Goal: Information Seeking & Learning: Learn about a topic

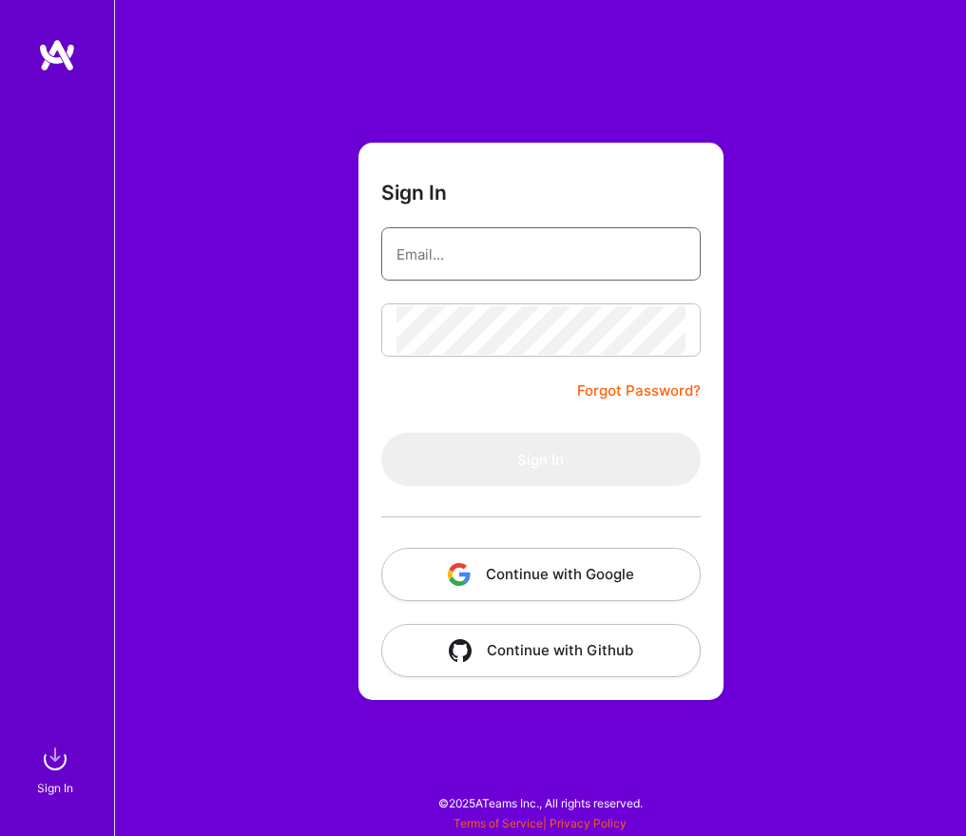
type input "[EMAIL_ADDRESS][DOMAIN_NAME]"
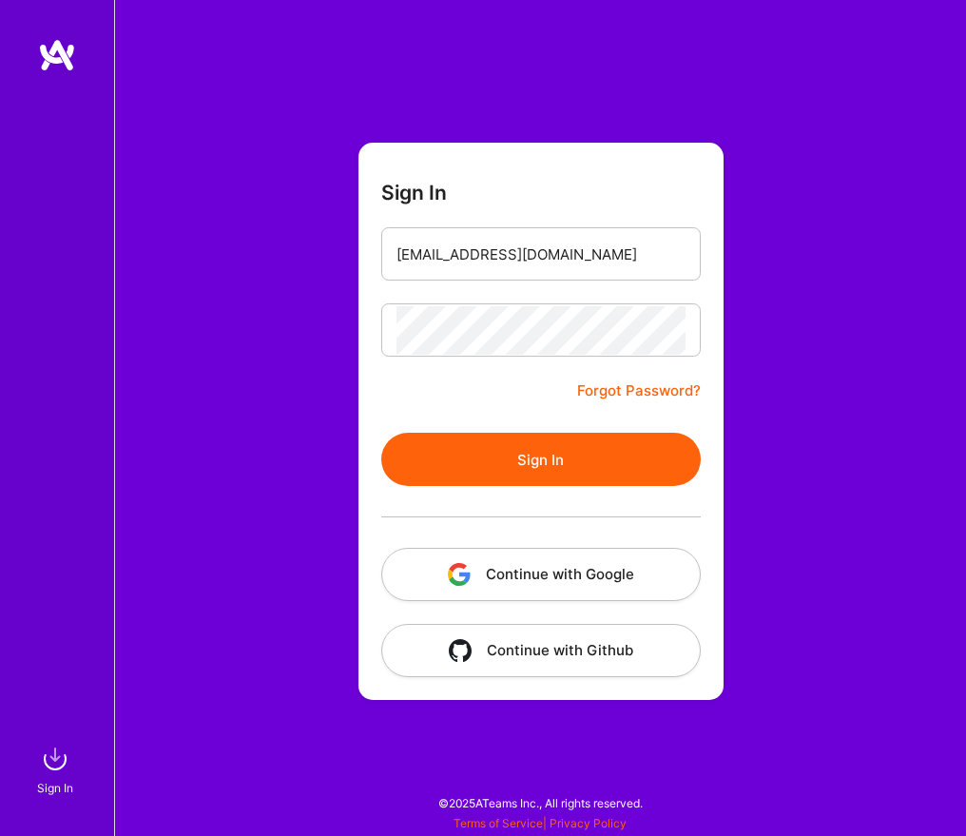
click at [495, 387] on form "Sign In [EMAIL_ADDRESS][DOMAIN_NAME] Forgot Password? Sign In Continue with Goo…" at bounding box center [540, 421] width 365 height 557
click at [539, 457] on button "Sign In" at bounding box center [540, 459] width 319 height 53
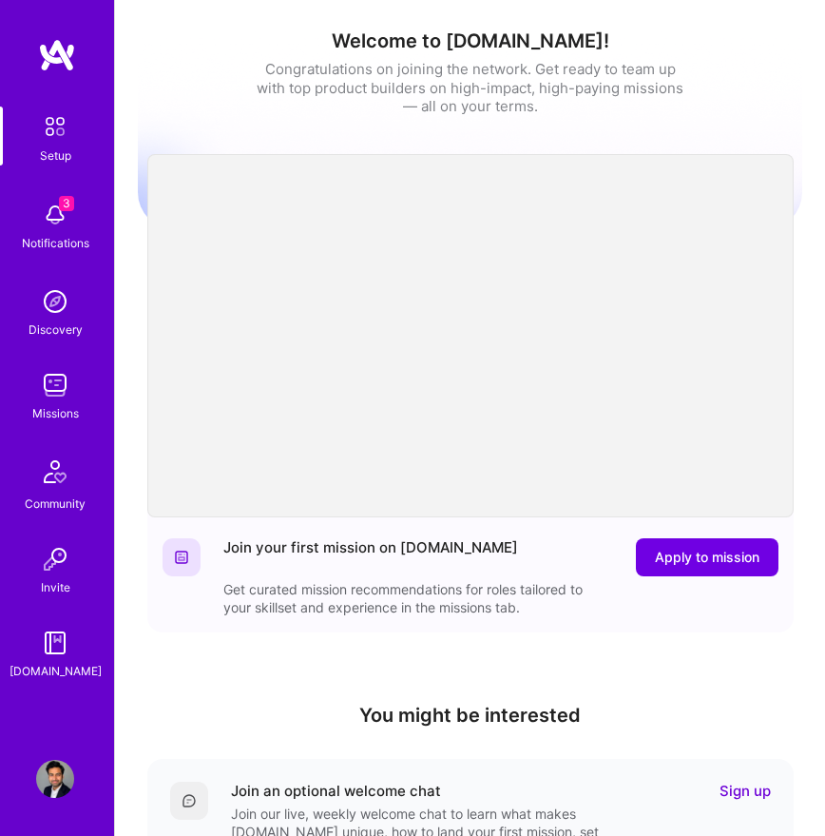
click at [45, 781] on img at bounding box center [55, 779] width 38 height 38
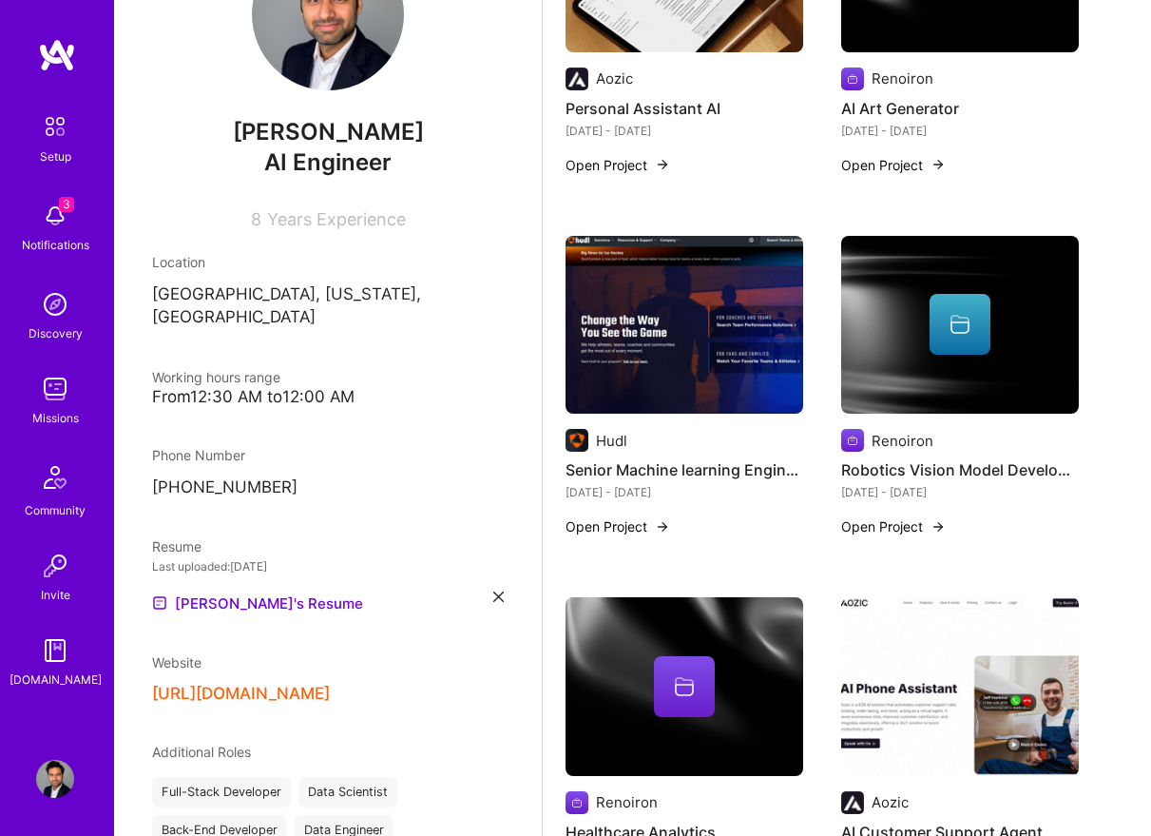
scroll to position [515, 0]
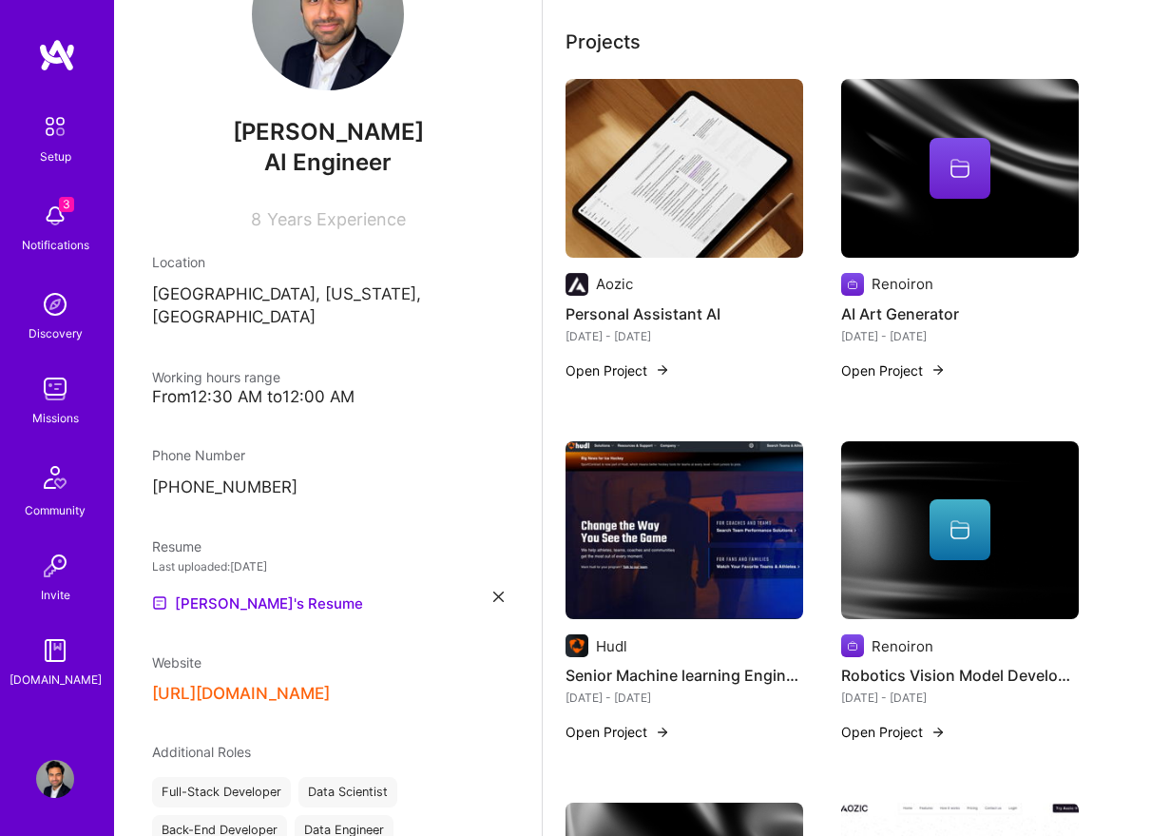
click at [715, 183] on img at bounding box center [685, 168] width 238 height 179
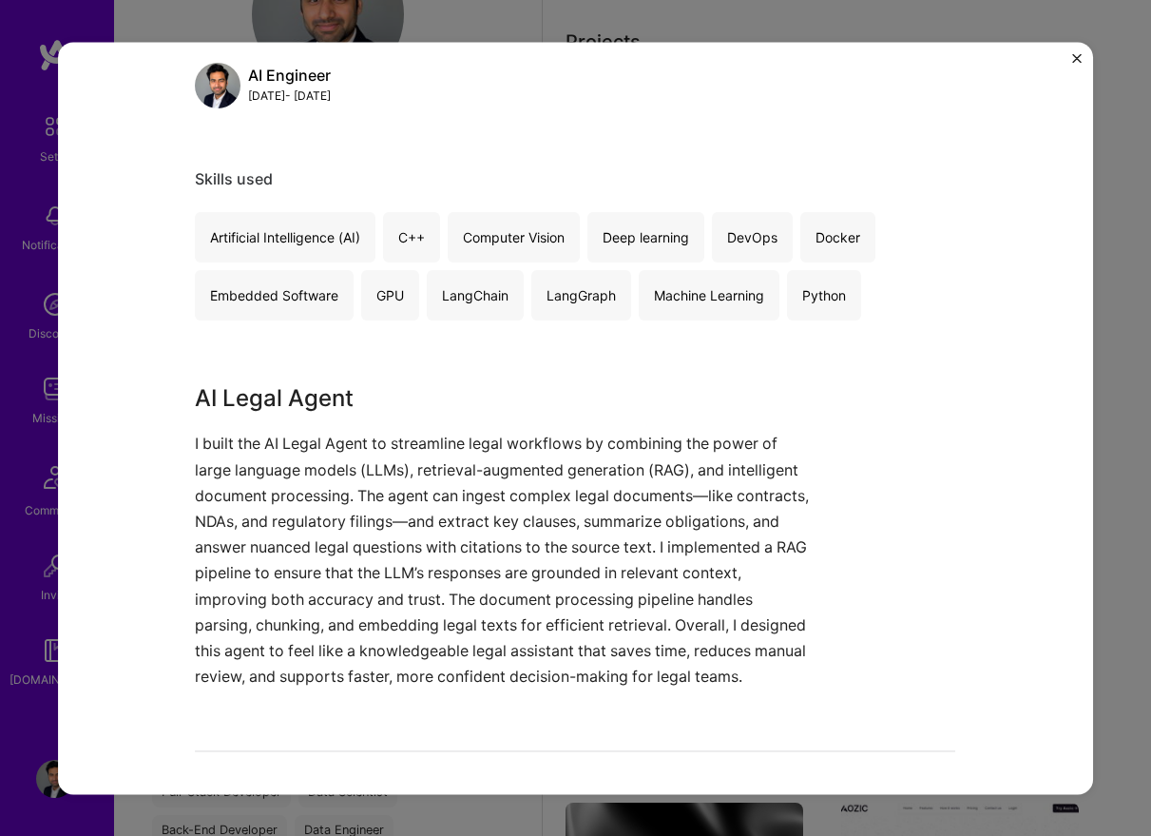
scroll to position [976, 0]
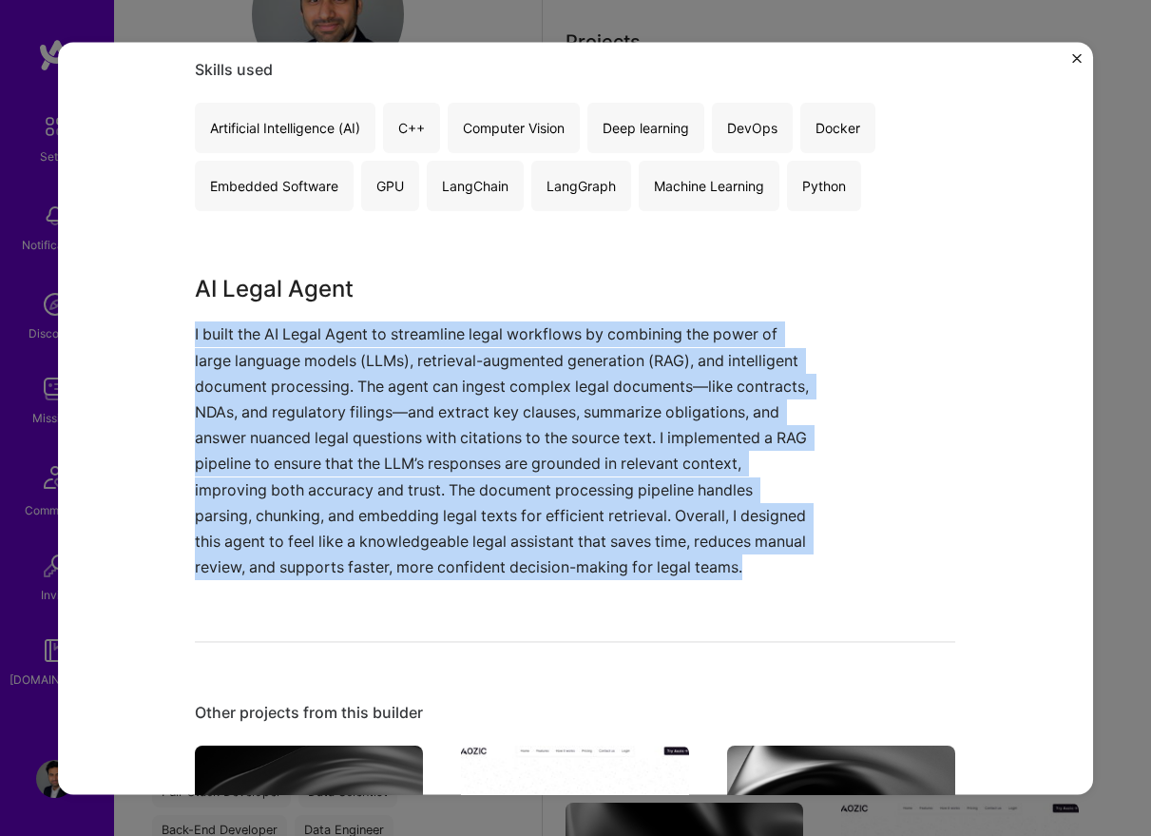
drag, startPoint x: 194, startPoint y: 335, endPoint x: 352, endPoint y: 629, distance: 334.3
click at [352, 630] on div "Personal Assistant AI Aozic Artifical Intelligence / Machine Learning, B2B Role…" at bounding box center [576, 418] width 1036 height 752
copy p "I built the AI Legal Agent to streamline legal workflows by combining the power…"
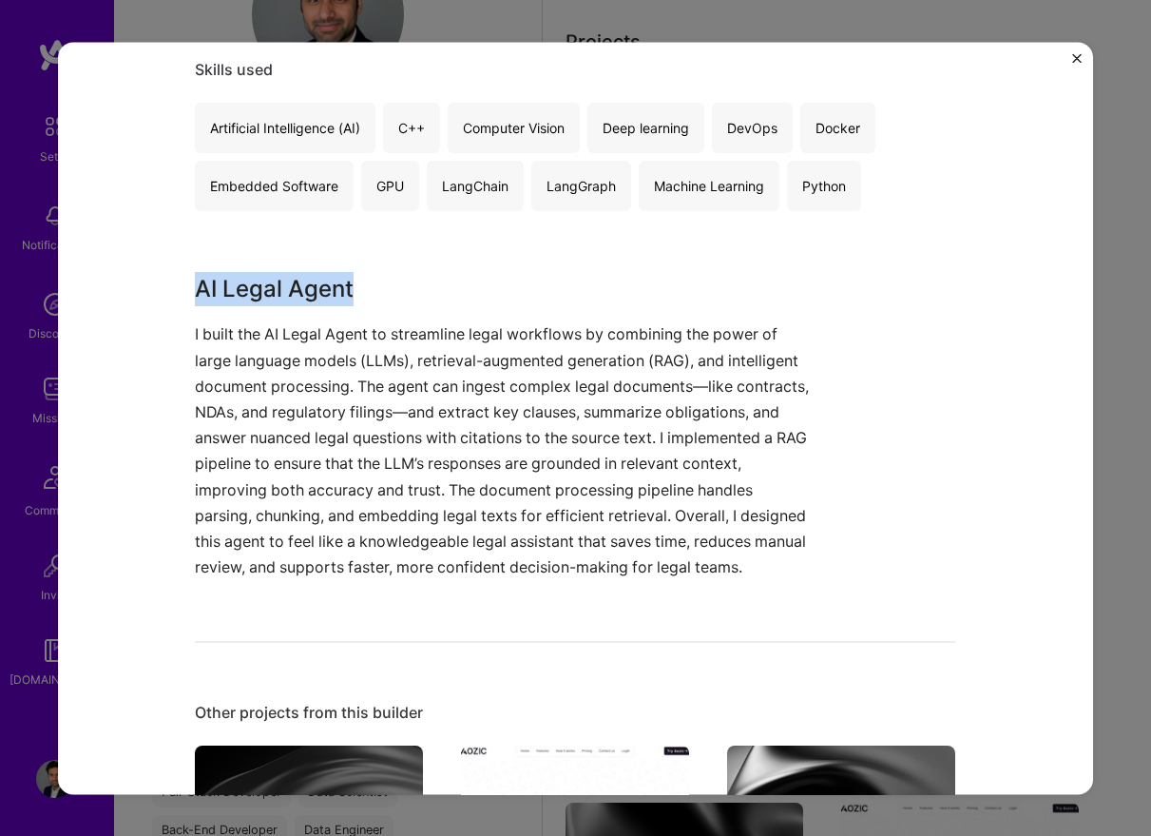
drag, startPoint x: 369, startPoint y: 290, endPoint x: 182, endPoint y: 290, distance: 187.3
click at [182, 290] on div "Personal Assistant AI Aozic Artifical Intelligence / Machine Learning, B2B Role…" at bounding box center [576, 418] width 1036 height 752
copy h3 "AI Legal Agent"
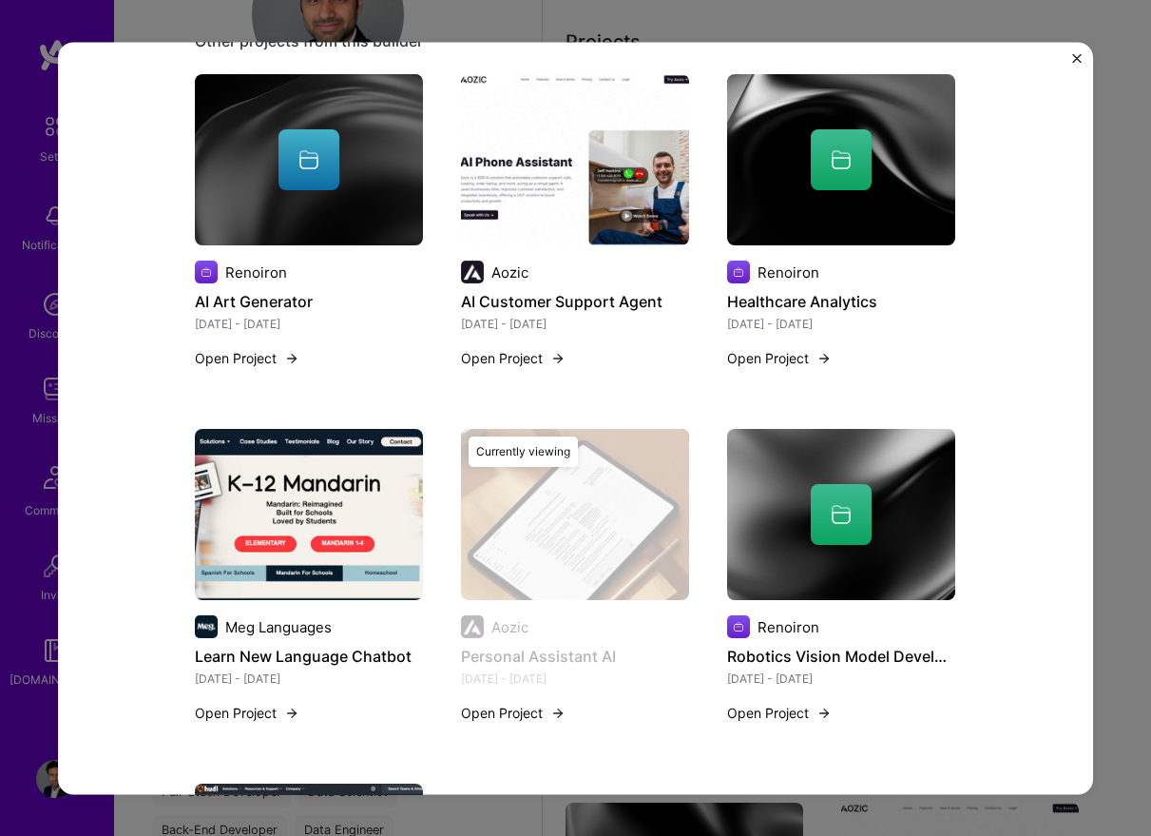
scroll to position [1649, 0]
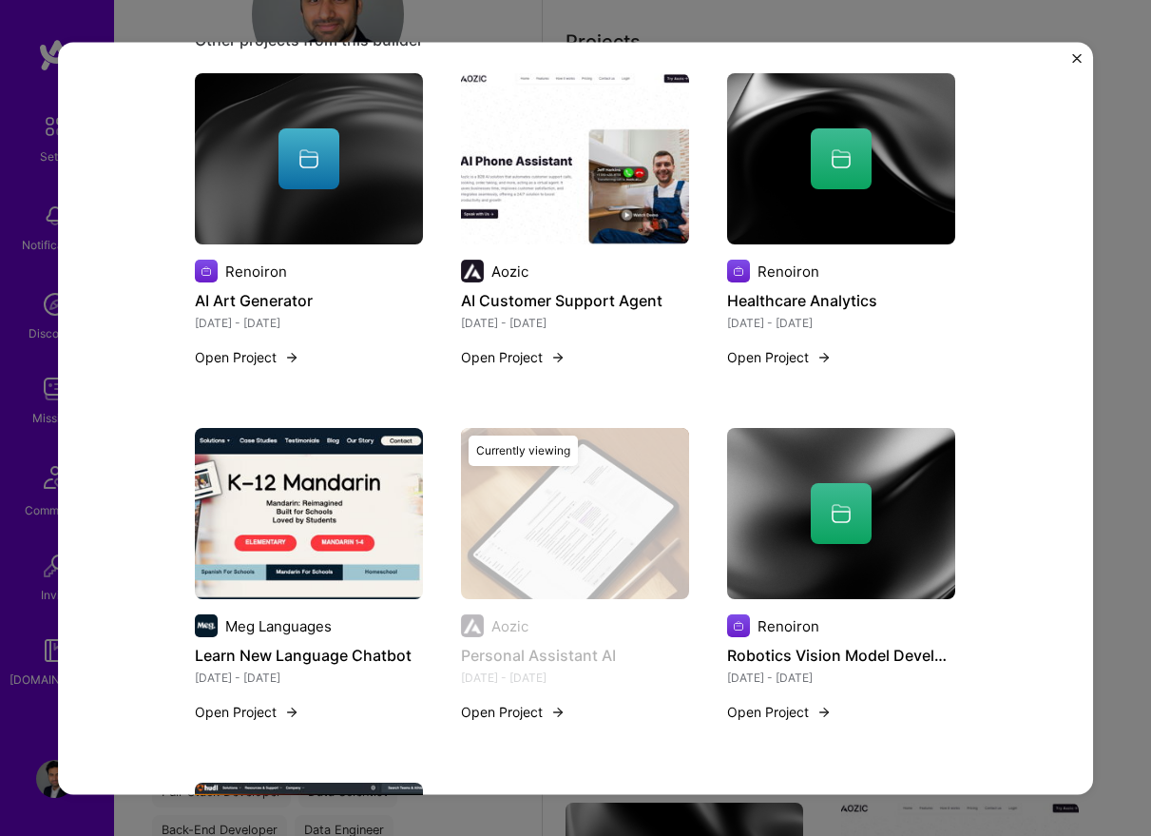
click at [853, 571] on img at bounding box center [841, 514] width 228 height 171
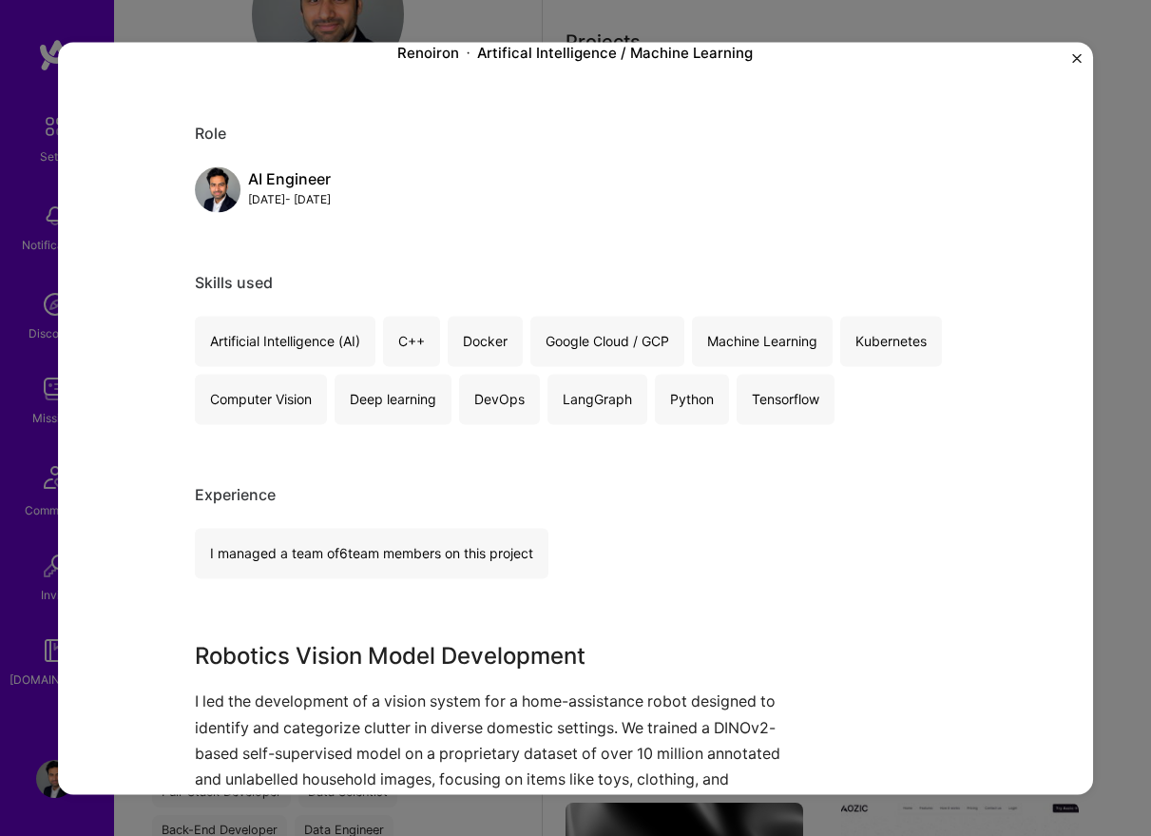
scroll to position [184, 0]
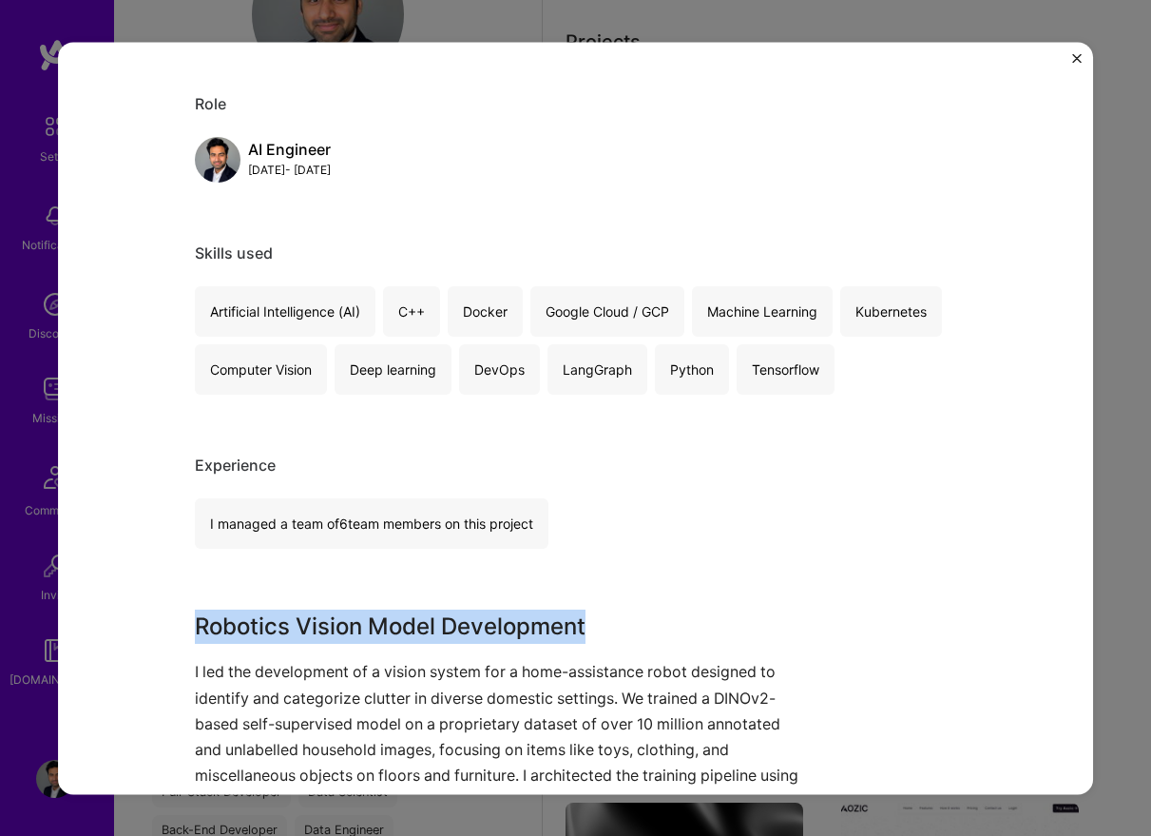
drag, startPoint x: 195, startPoint y: 629, endPoint x: 710, endPoint y: 629, distance: 515.3
click at [710, 629] on h3 "Robotics Vision Model Development" at bounding box center [504, 627] width 618 height 34
copy h3 "Robotics Vision Model Development"
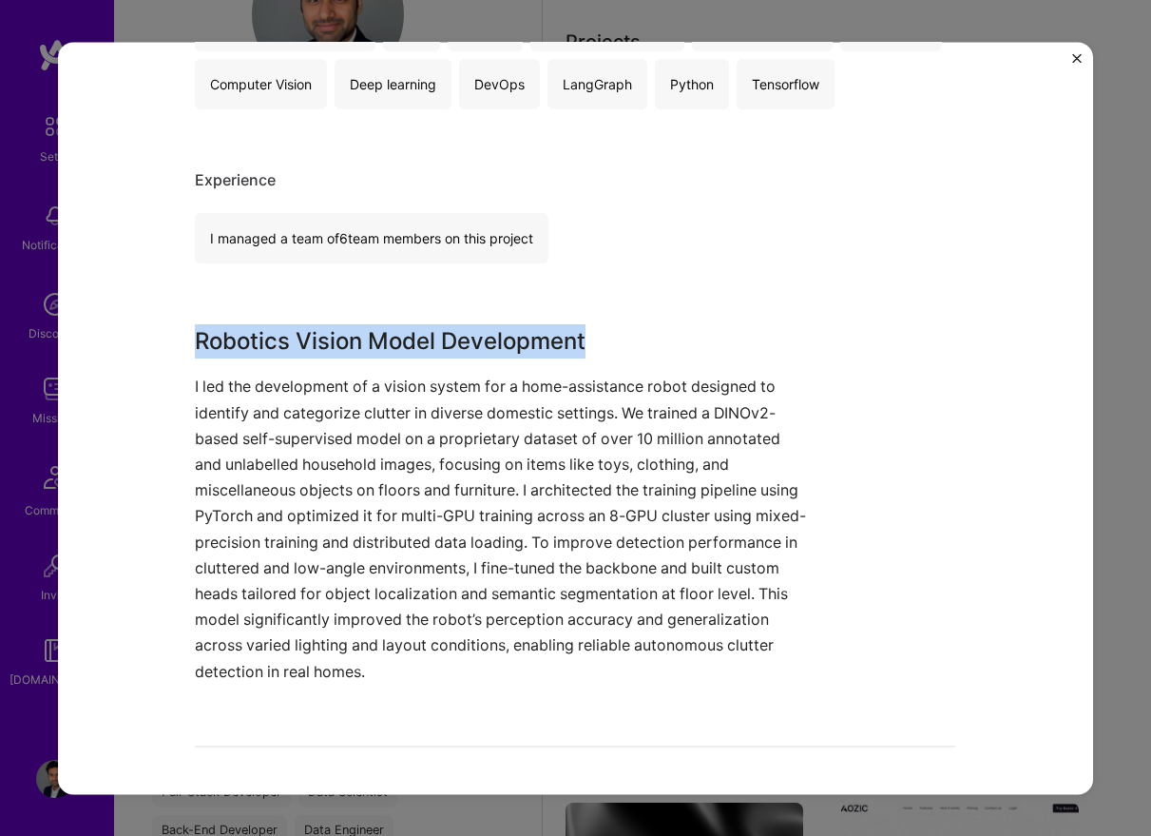
scroll to position [483, 0]
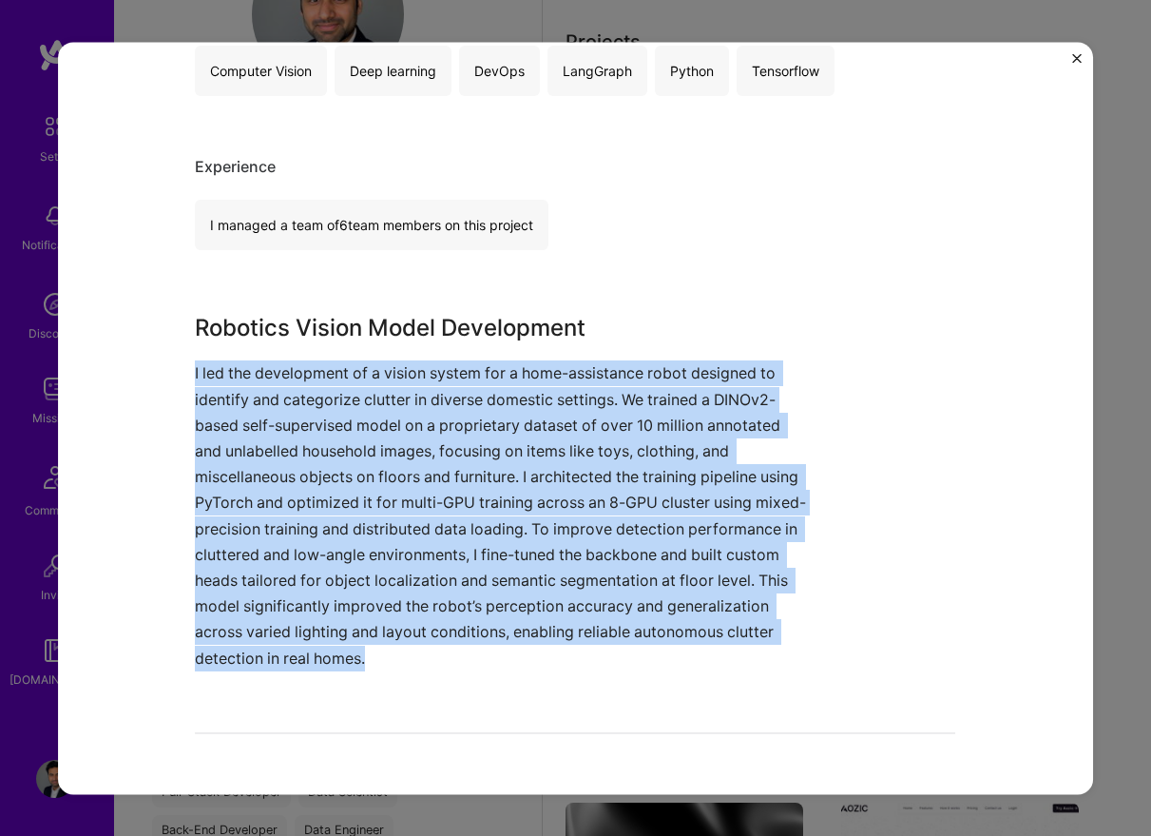
drag, startPoint x: 191, startPoint y: 368, endPoint x: 402, endPoint y: 654, distance: 355.6
click at [402, 654] on div "Robotics Vision Model Development Renoiron Artifical Intelligence / Machine Lea…" at bounding box center [576, 418] width 1036 height 752
copy p "I led the development of a vision system for a home-assistance robot designed t…"
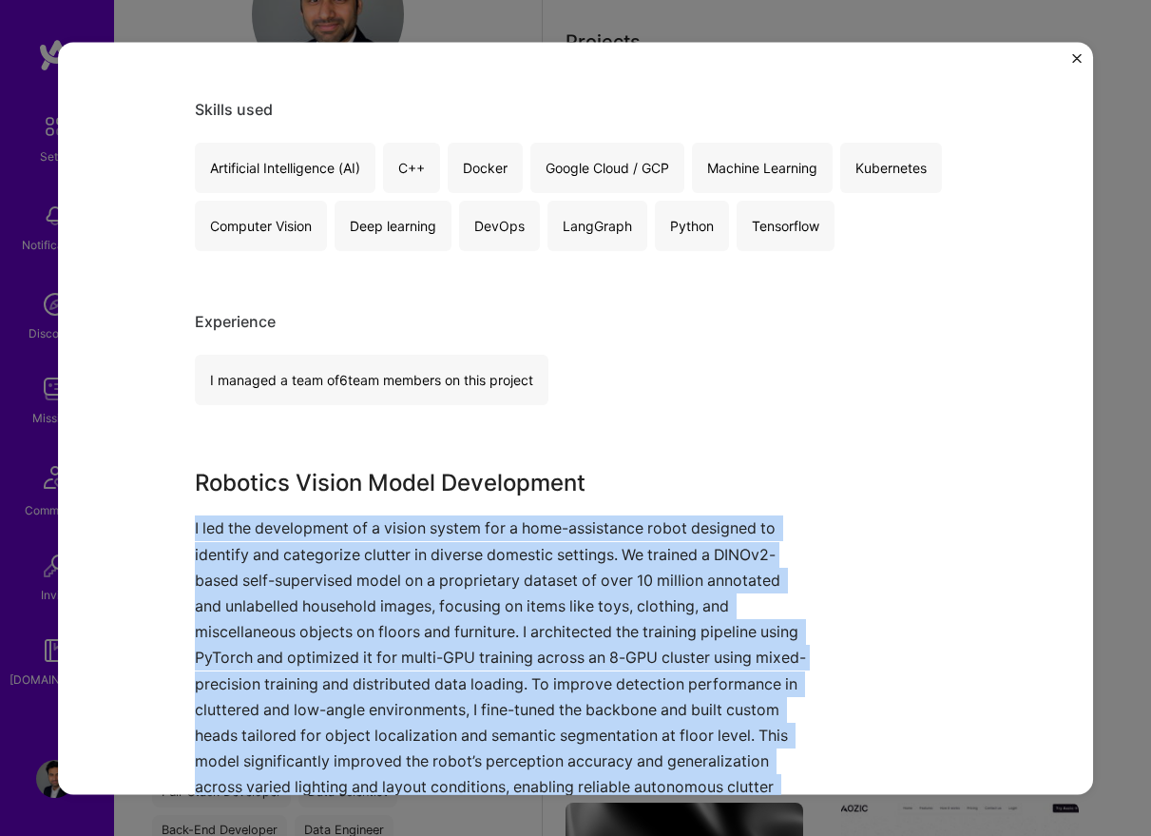
scroll to position [685, 0]
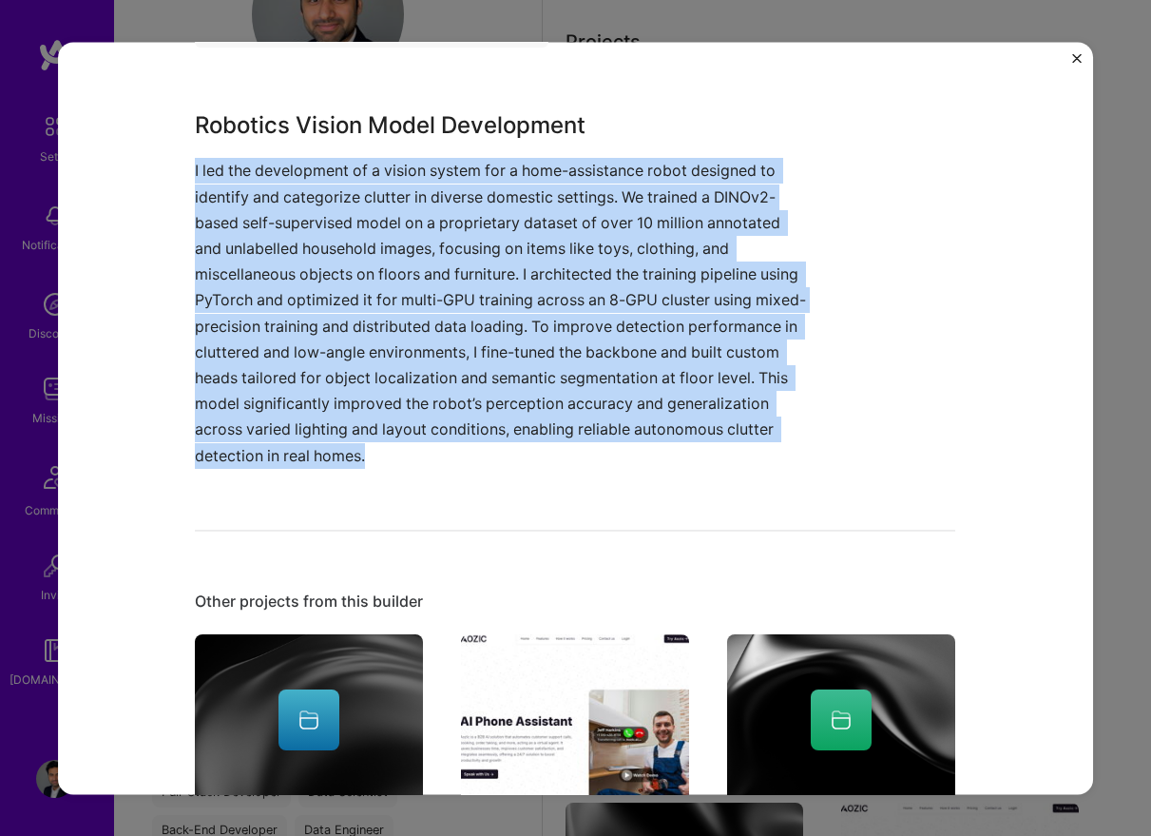
click at [965, 60] on img "Close" at bounding box center [1077, 58] width 10 height 10
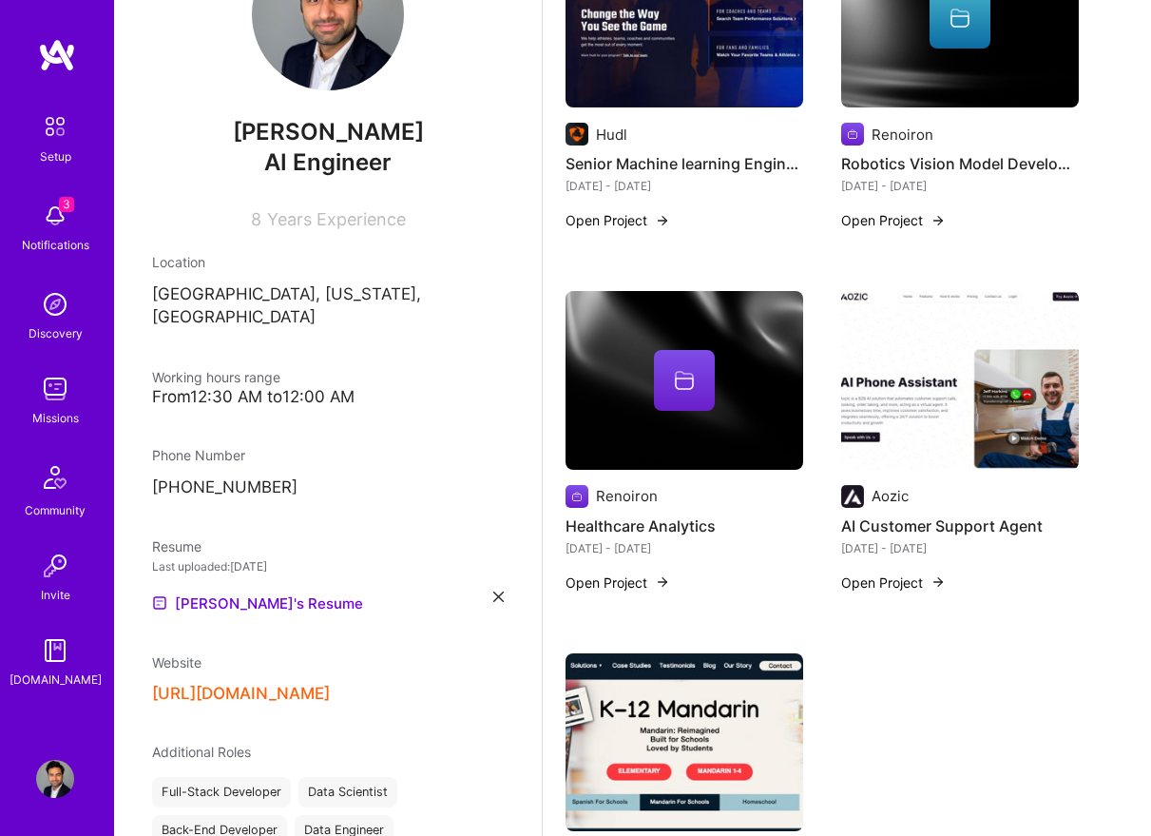
scroll to position [1034, 0]
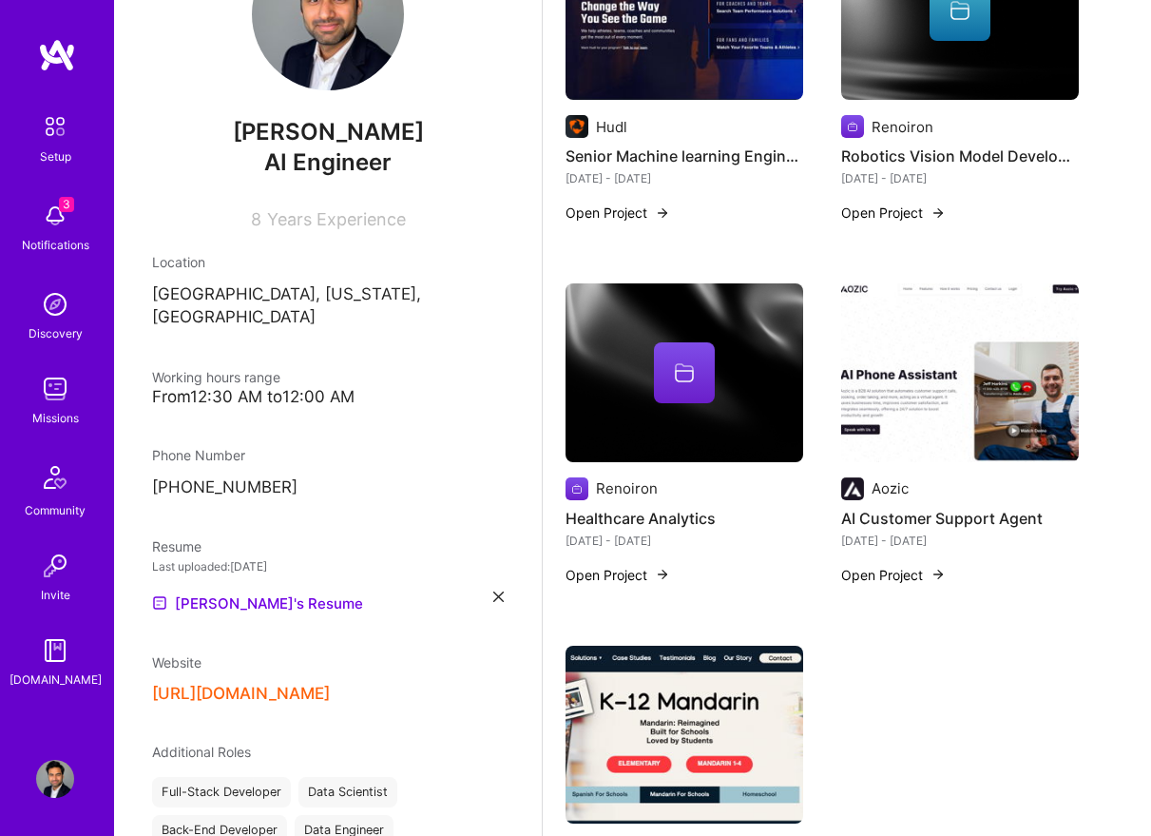
click at [674, 388] on img at bounding box center [685, 372] width 238 height 179
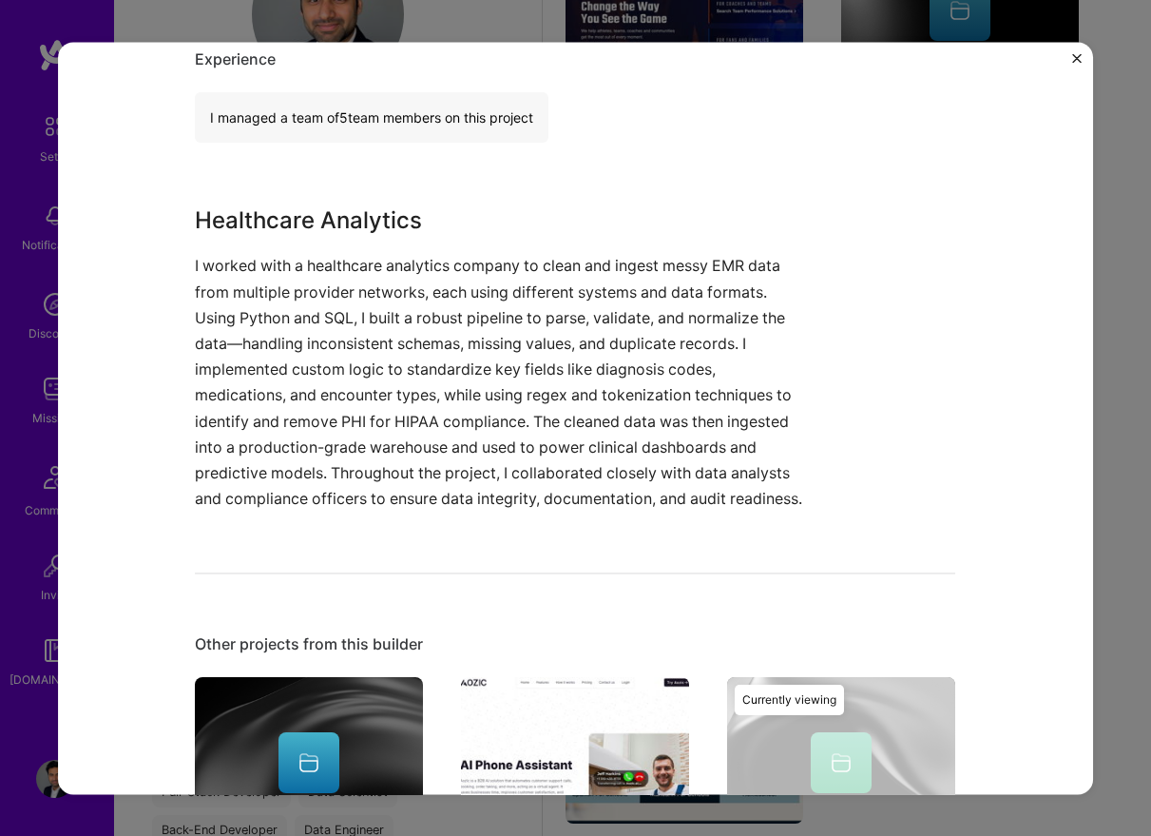
scroll to position [620, 0]
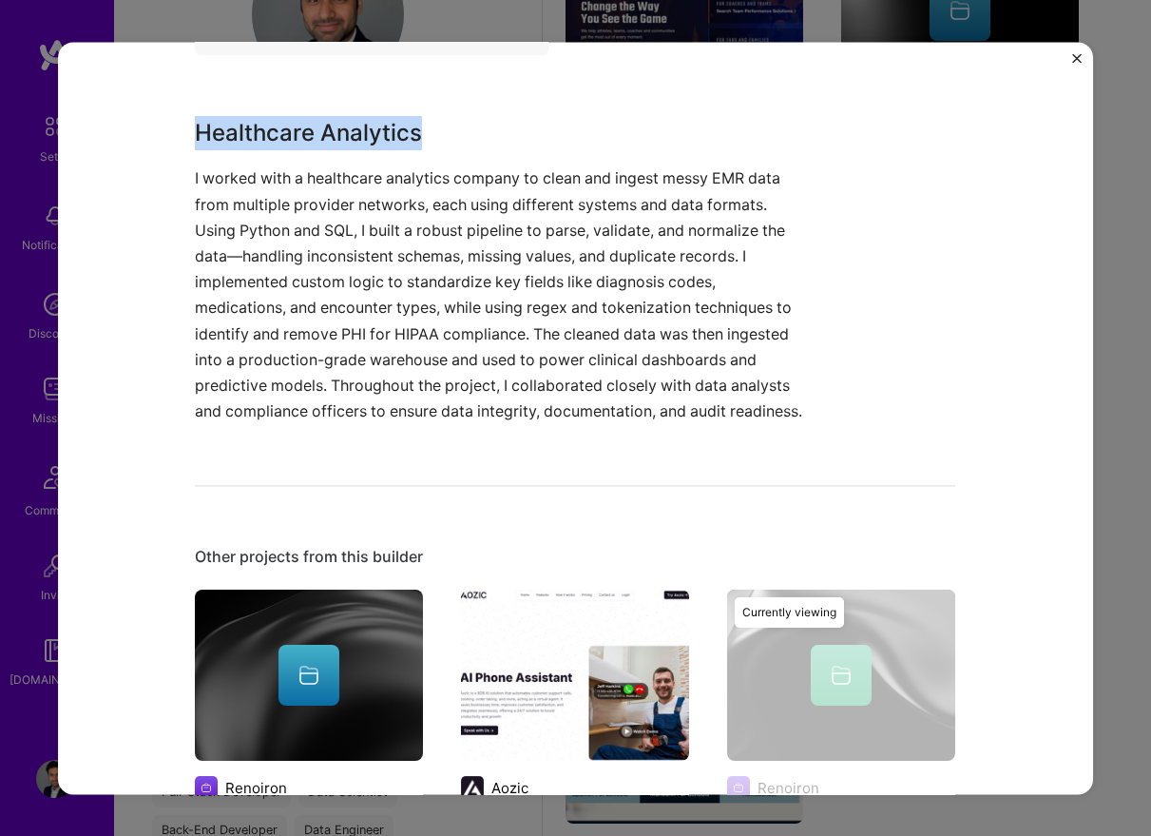
drag, startPoint x: 197, startPoint y: 143, endPoint x: 629, endPoint y: 143, distance: 432.6
click at [629, 143] on h3 "Healthcare Analytics" at bounding box center [504, 134] width 618 height 34
copy h3 "Healthcare Analytics"
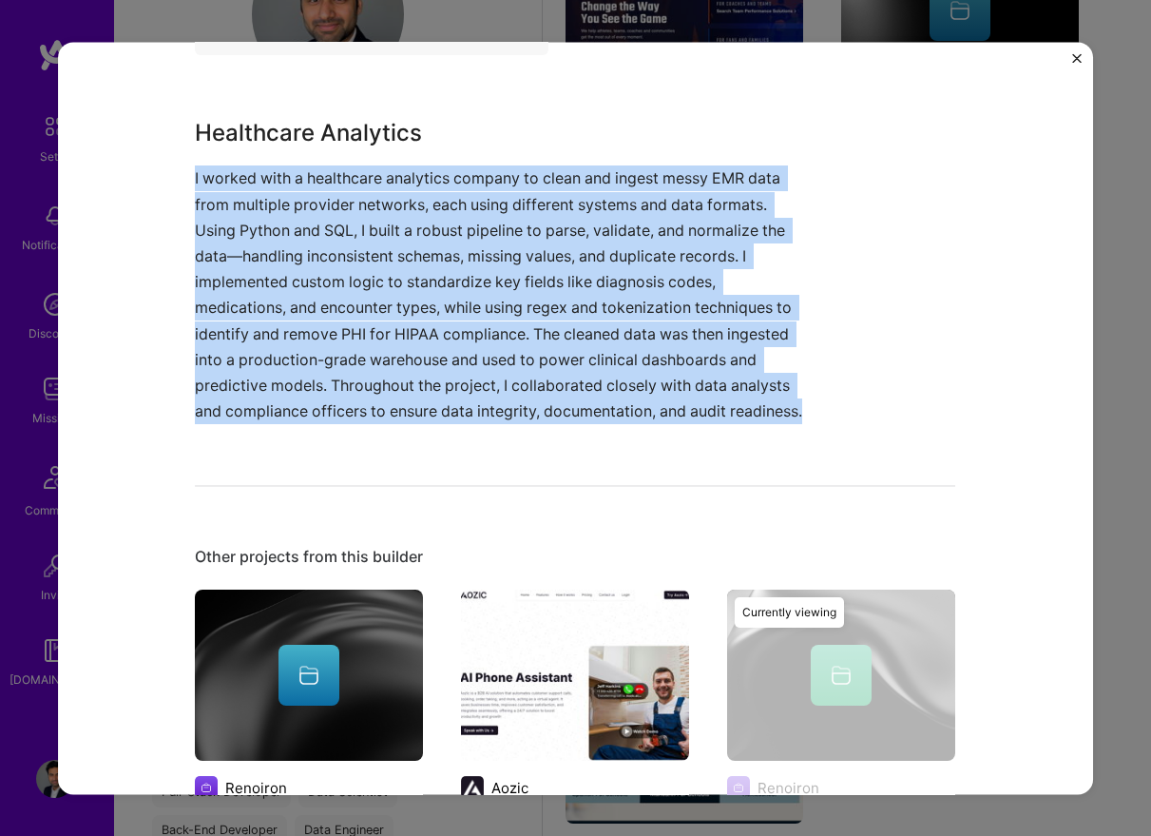
drag, startPoint x: 272, startPoint y: 182, endPoint x: 963, endPoint y: 404, distance: 726.1
click at [963, 404] on div "Healthcare Analytics Renoiron Artifical Intelligence / Machine Learning, Health…" at bounding box center [576, 418] width 1036 height 752
copy p "I worked with a healthcare analytics company to clean and ingest messy EMR data…"
click at [467, 341] on p "I worked with a healthcare analytics company to clean and ingest messy EMR data…" at bounding box center [504, 295] width 618 height 259
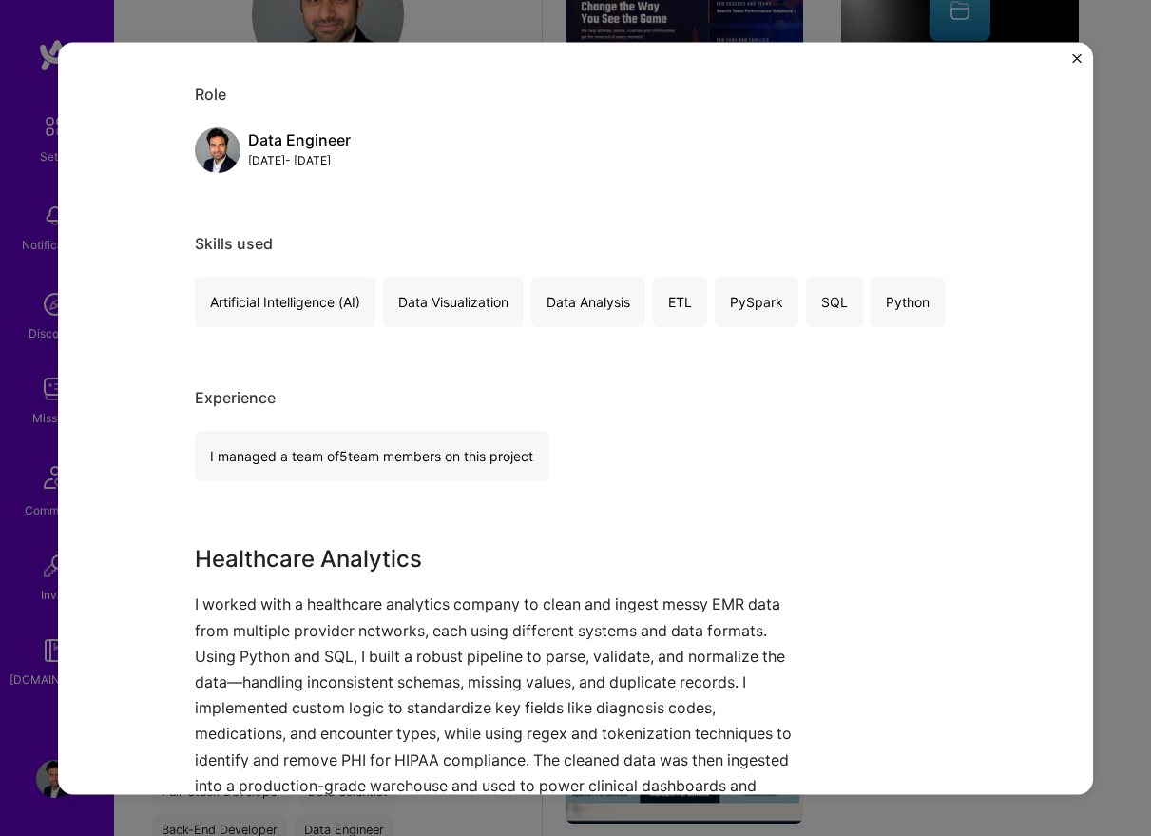
scroll to position [410, 0]
